Goal: Information Seeking & Learning: Find specific fact

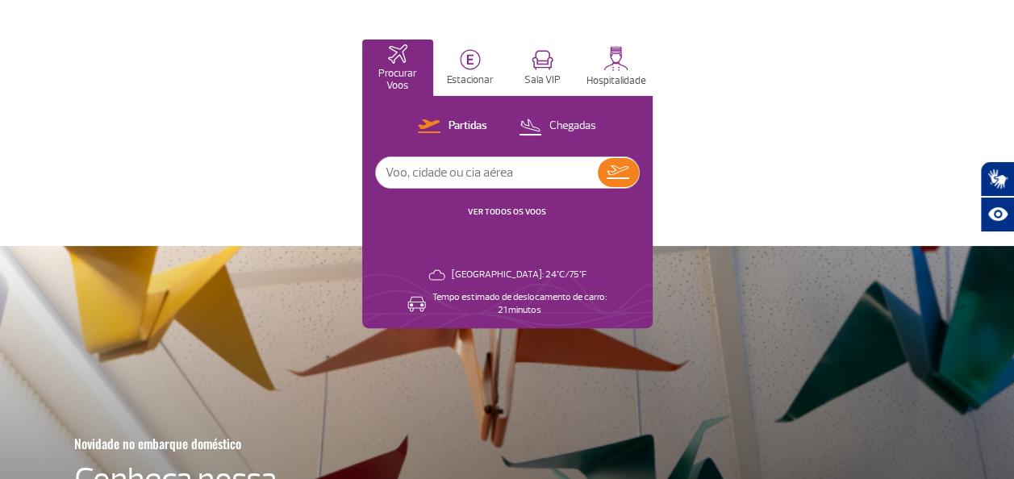
scroll to position [81, 0]
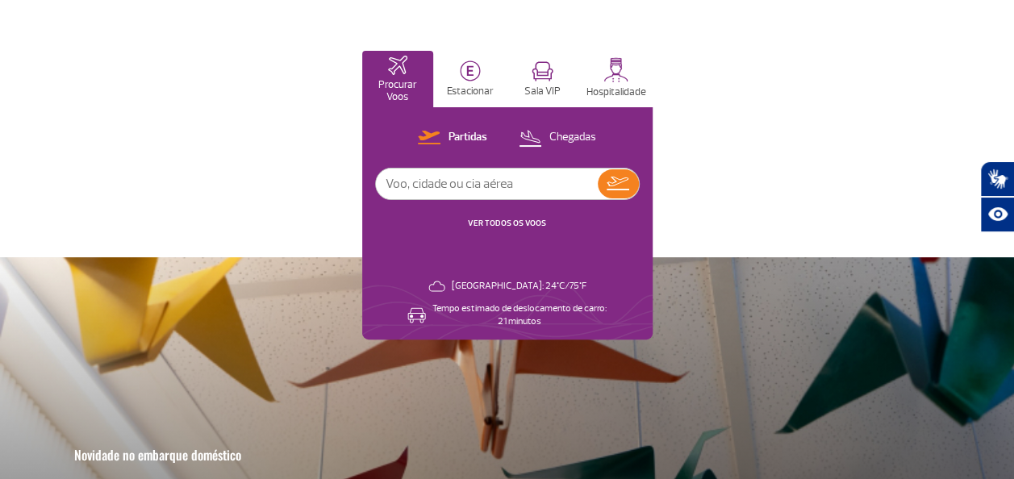
click at [414, 184] on input "text" at bounding box center [487, 184] width 222 height 31
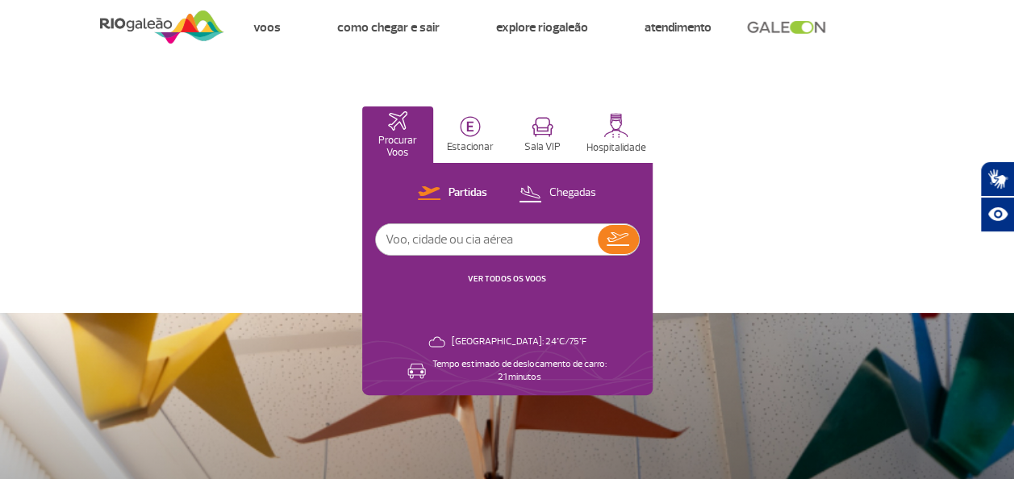
scroll to position [0, 0]
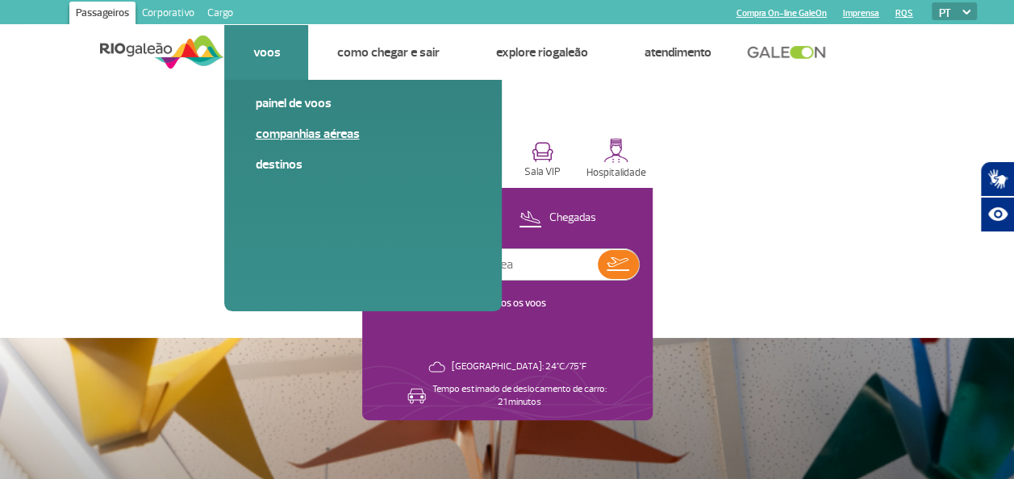
click at [276, 135] on link "Companhias Aéreas" at bounding box center [363, 134] width 216 height 18
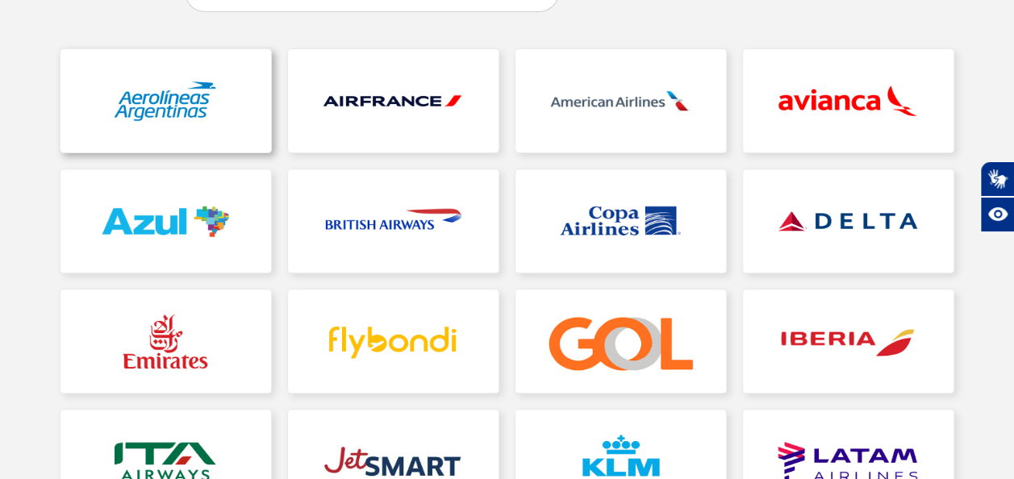
scroll to position [161, 0]
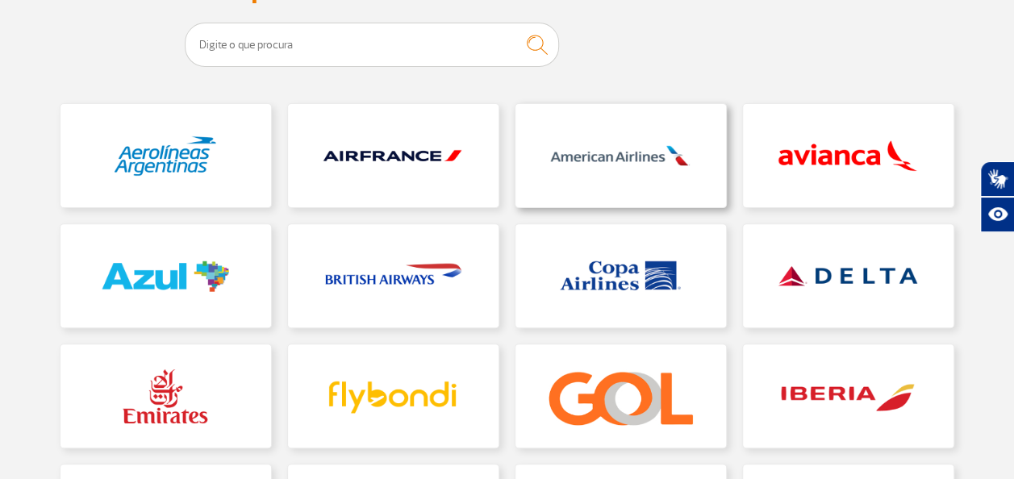
click at [603, 157] on link at bounding box center [620, 155] width 211 height 103
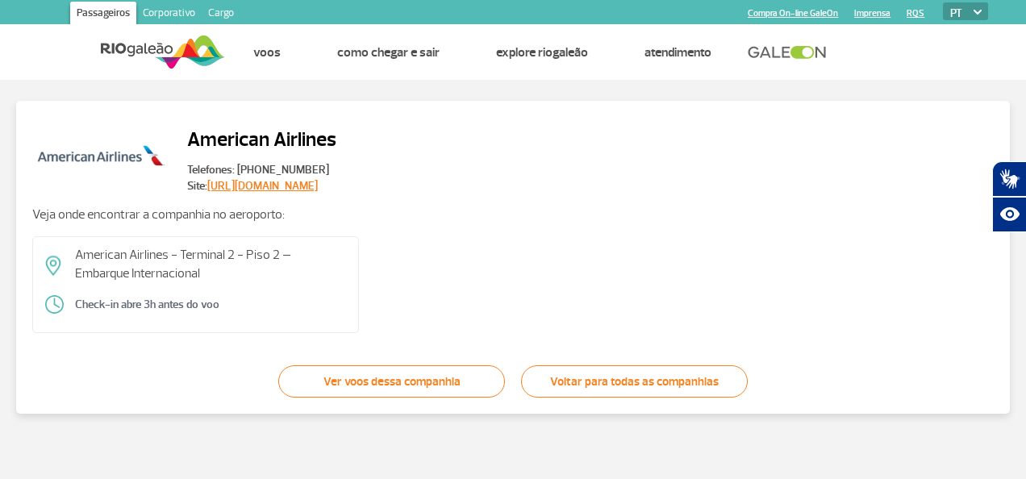
click at [79, 271] on p "American Airlines - Terminal 2 - Piso 2 – Embarque Internacional" at bounding box center [210, 264] width 271 height 36
click at [76, 270] on p "American Airlines - Terminal 2 - Piso 2 – Embarque Internacional" at bounding box center [210, 264] width 271 height 36
drag, startPoint x: 182, startPoint y: 253, endPoint x: 286, endPoint y: 253, distance: 104.1
click at [286, 253] on p "American Airlines - Terminal 2 - Piso 2 – Embarque Internacional" at bounding box center [210, 264] width 271 height 36
